Goal: Check status: Check status

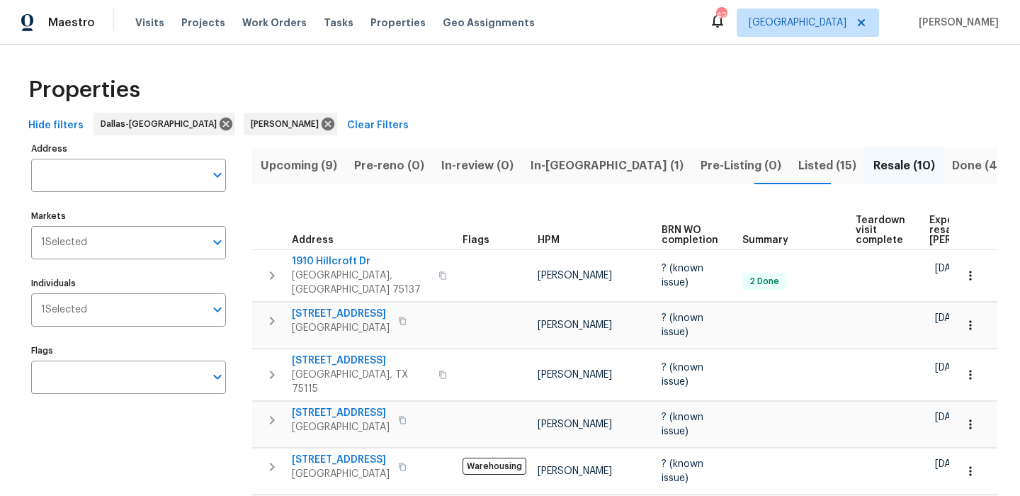
scroll to position [0, 82]
click at [291, 165] on span "Upcoming (9)" at bounding box center [299, 166] width 76 height 20
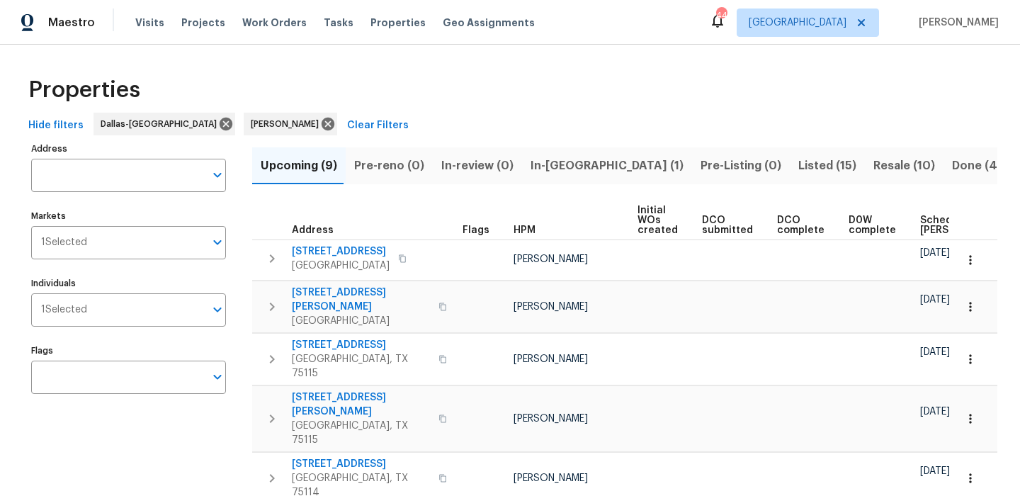
click at [933, 227] on span "Scheduled [PERSON_NAME]" at bounding box center [960, 225] width 80 height 20
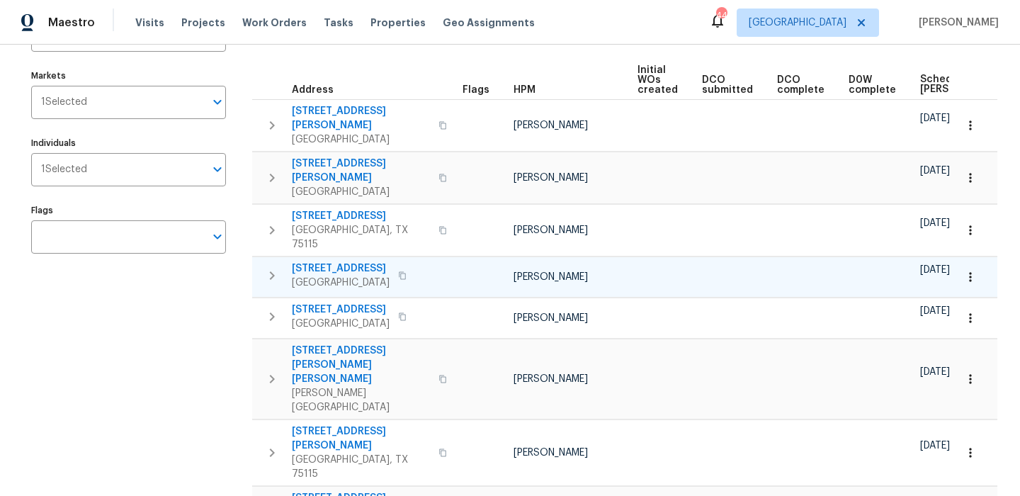
scroll to position [135, 0]
